Goal: Check status: Check status

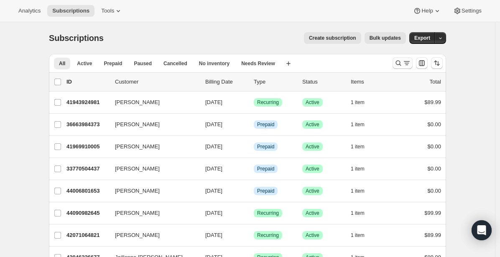
click at [405, 63] on icon "Search and filter results" at bounding box center [406, 63] width 8 height 8
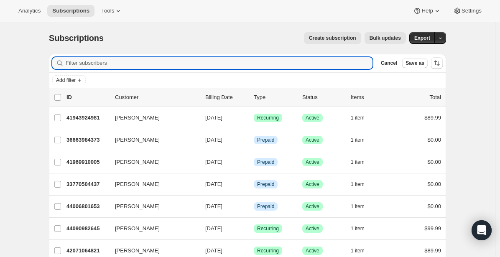
paste input "[EMAIL_ADDRESS][DOMAIN_NAME]"
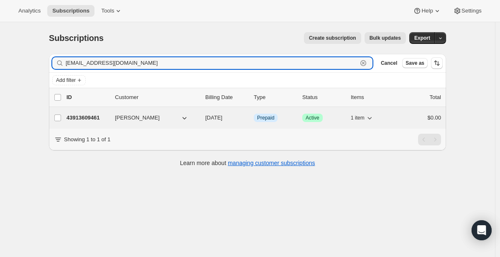
type input "[EMAIL_ADDRESS][DOMAIN_NAME]"
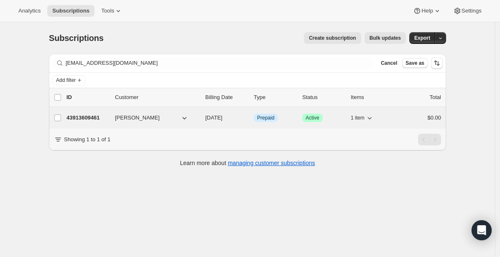
click at [100, 115] on p "43913609461" at bounding box center [87, 118] width 42 height 8
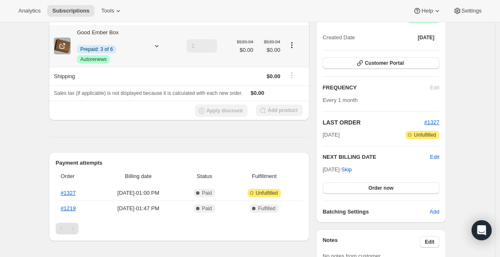
scroll to position [92, 0]
drag, startPoint x: 122, startPoint y: 193, endPoint x: 152, endPoint y: 193, distance: 30.1
click at [152, 193] on span "[DATE] · 01:00 PM" at bounding box center [138, 193] width 79 height 8
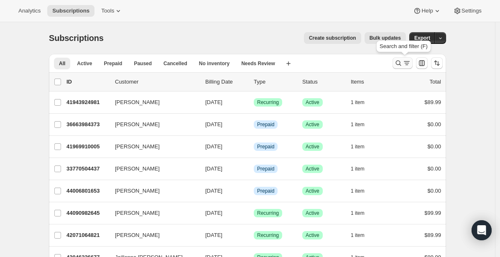
click at [410, 64] on icon "Search and filter results" at bounding box center [406, 63] width 8 height 8
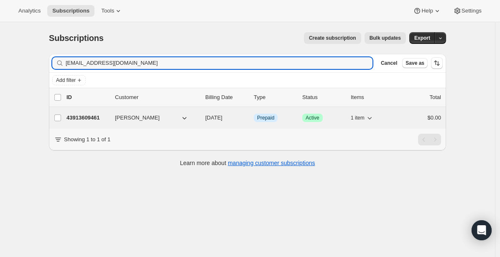
type input "[EMAIL_ADDRESS][DOMAIN_NAME]"
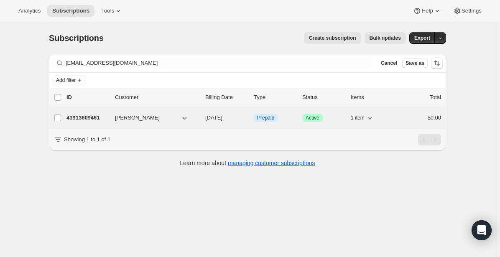
click at [96, 116] on p "43913609461" at bounding box center [87, 118] width 42 height 8
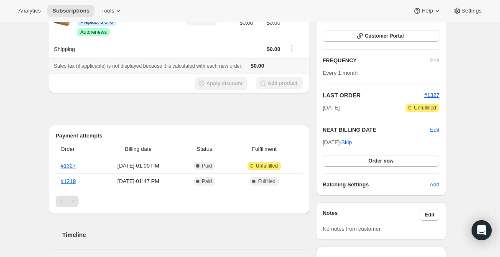
scroll to position [120, 0]
